Goal: Information Seeking & Learning: Learn about a topic

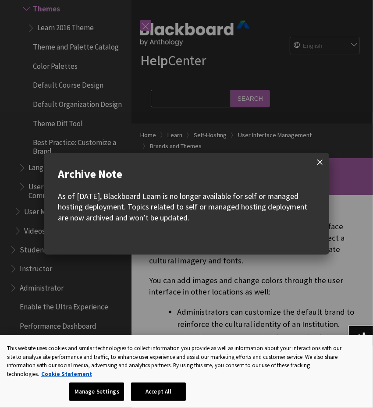
click at [318, 159] on span at bounding box center [320, 162] width 18 height 18
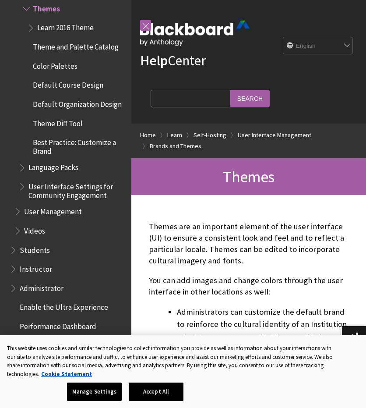
click at [180, 97] on input "Search Query" at bounding box center [191, 98] width 80 height 17
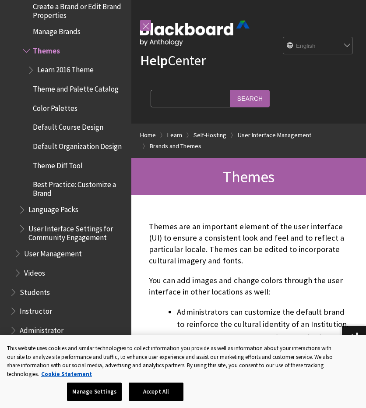
scroll to position [1398, 0]
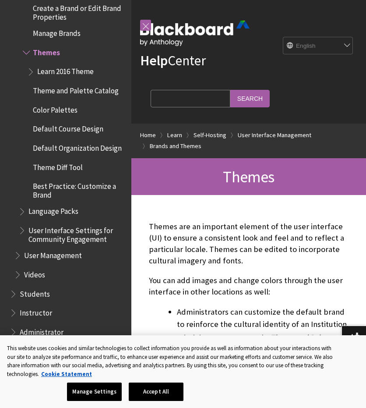
click at [85, 117] on span "Color Palettes" at bounding box center [74, 110] width 103 height 15
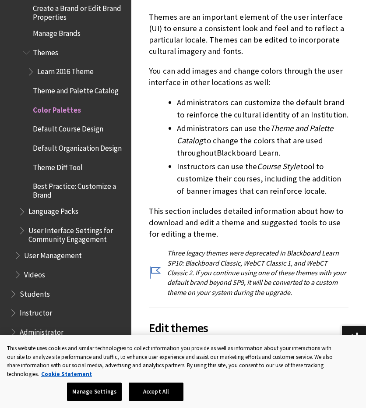
scroll to position [253, 0]
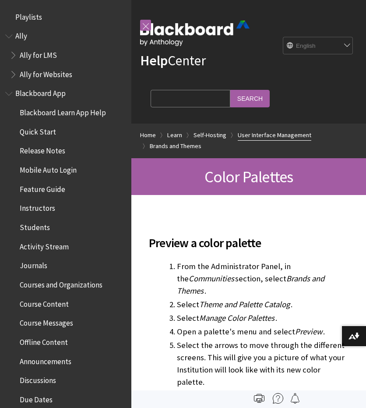
scroll to position [1480, 0]
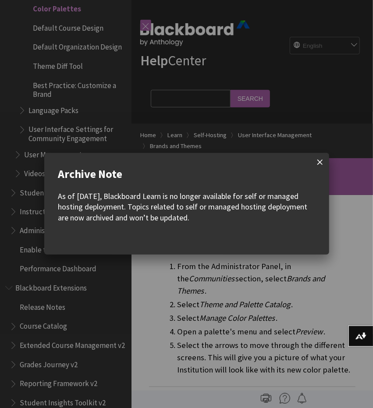
click at [319, 159] on span at bounding box center [320, 162] width 18 height 18
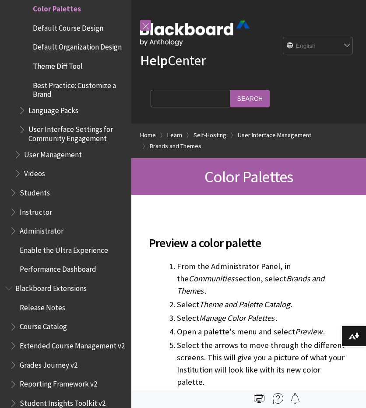
click at [199, 101] on input "Search Query" at bounding box center [191, 98] width 80 height 17
type input "b"
type input "darkmode"
click at [230, 90] on input "Search" at bounding box center [249, 98] width 39 height 17
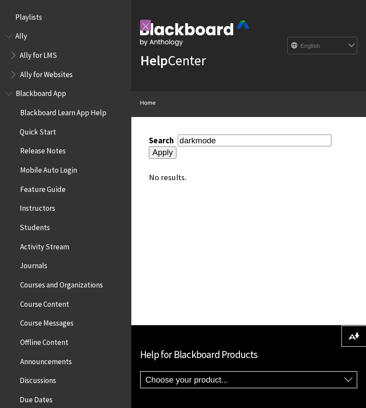
click at [195, 140] on input "darkmode" at bounding box center [255, 141] width 154 height 12
type input "dark mode"
click at [149, 146] on input "Apply" at bounding box center [163, 152] width 28 height 12
click at [160, 151] on input "Apply" at bounding box center [163, 152] width 28 height 12
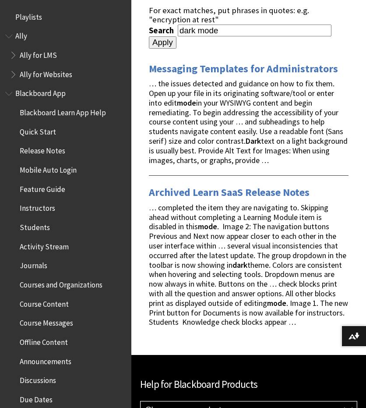
scroll to position [131, 0]
